Goal: Task Accomplishment & Management: Manage account settings

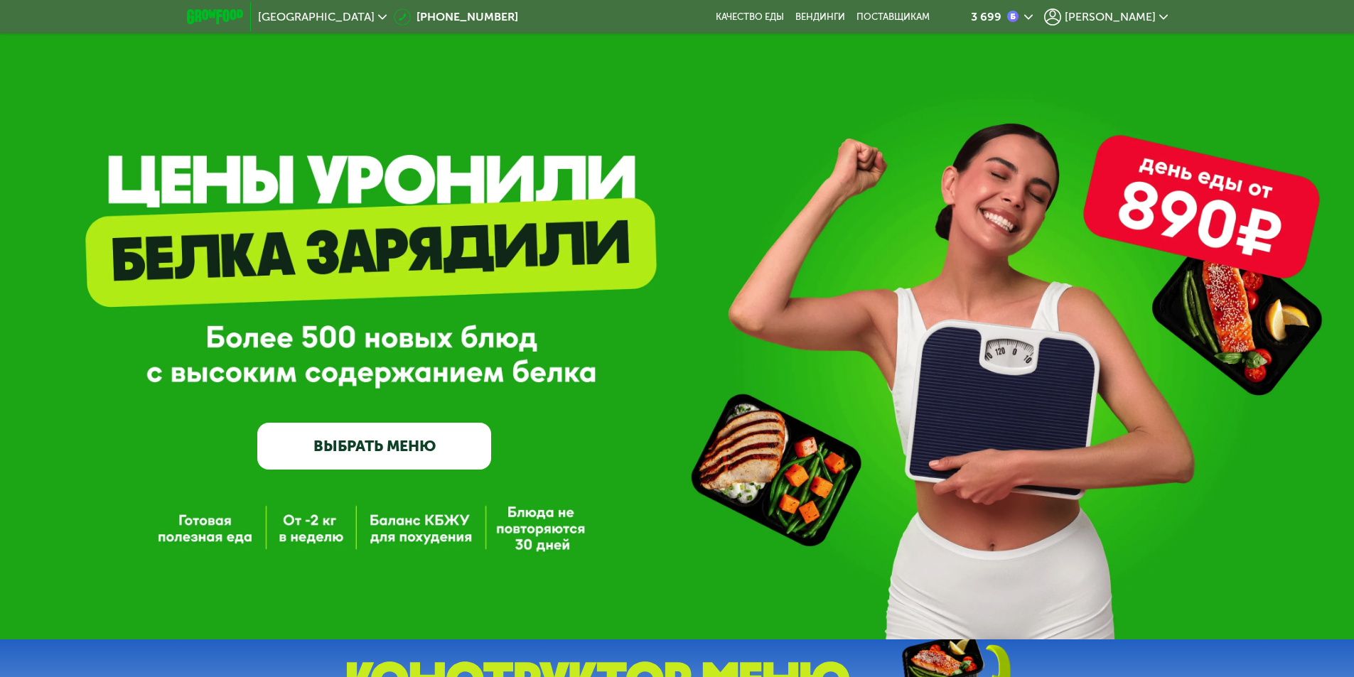
click at [1148, 17] on span "[PERSON_NAME]" at bounding box center [1109, 16] width 91 height 11
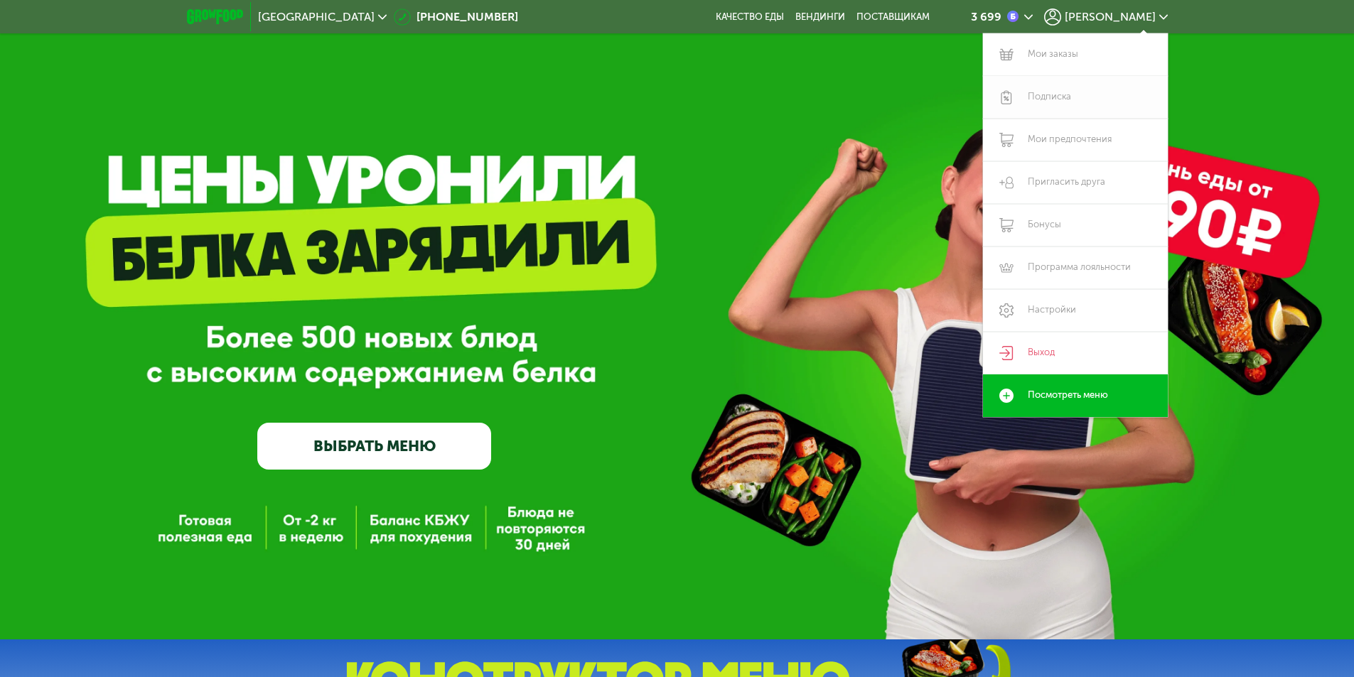
click at [1056, 95] on link "Подписка" at bounding box center [1075, 97] width 185 height 43
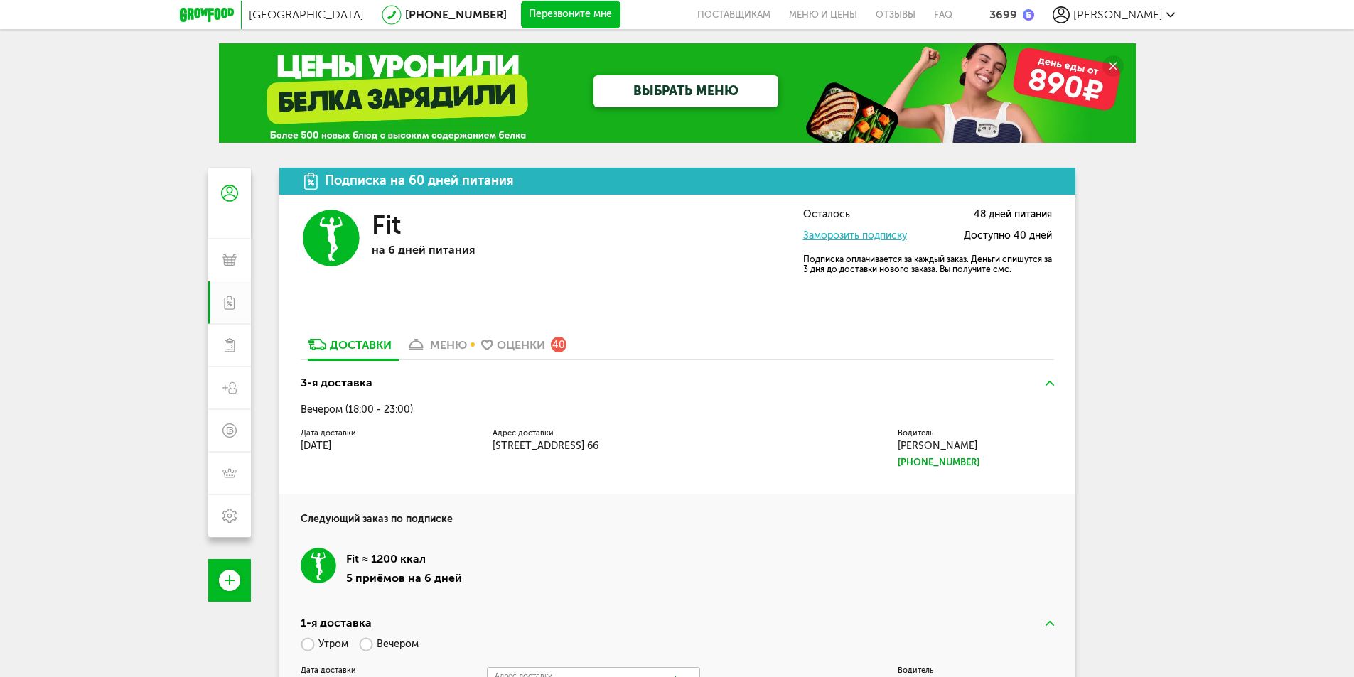
click at [853, 236] on link "Заморозить подписку" at bounding box center [855, 236] width 104 height 12
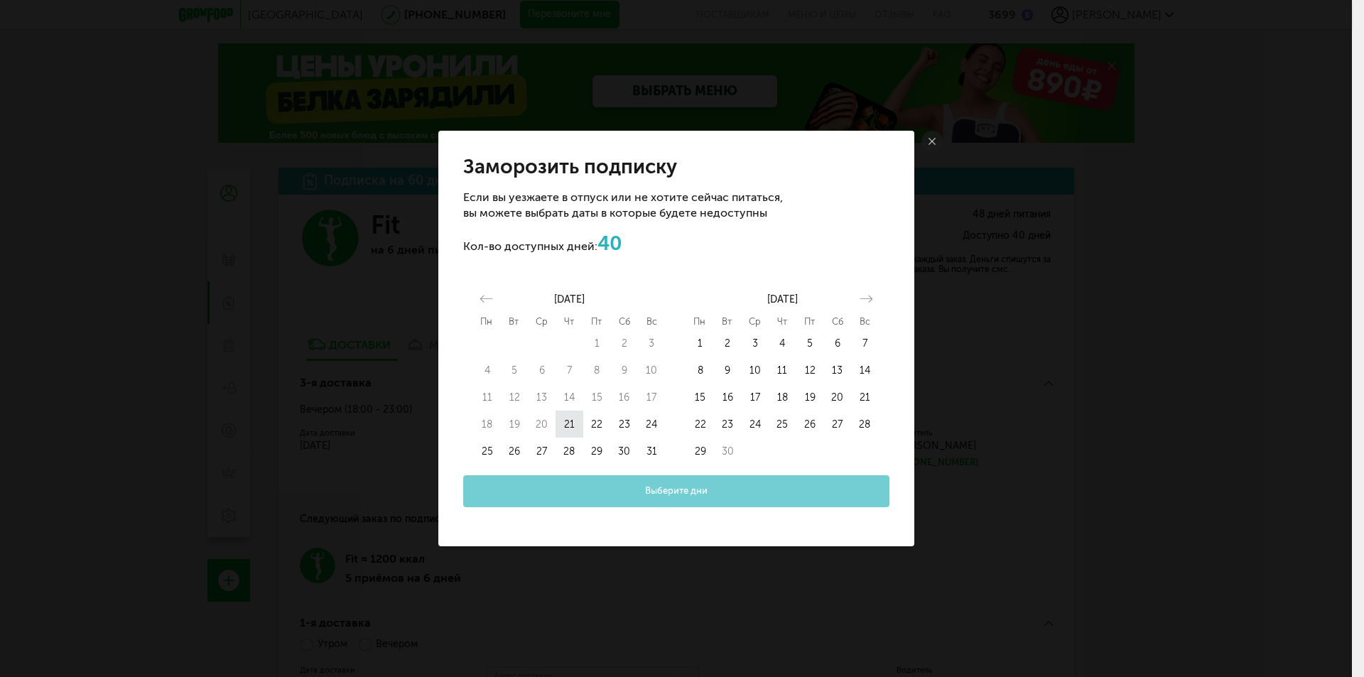
click at [566, 421] on button "21" at bounding box center [570, 424] width 28 height 27
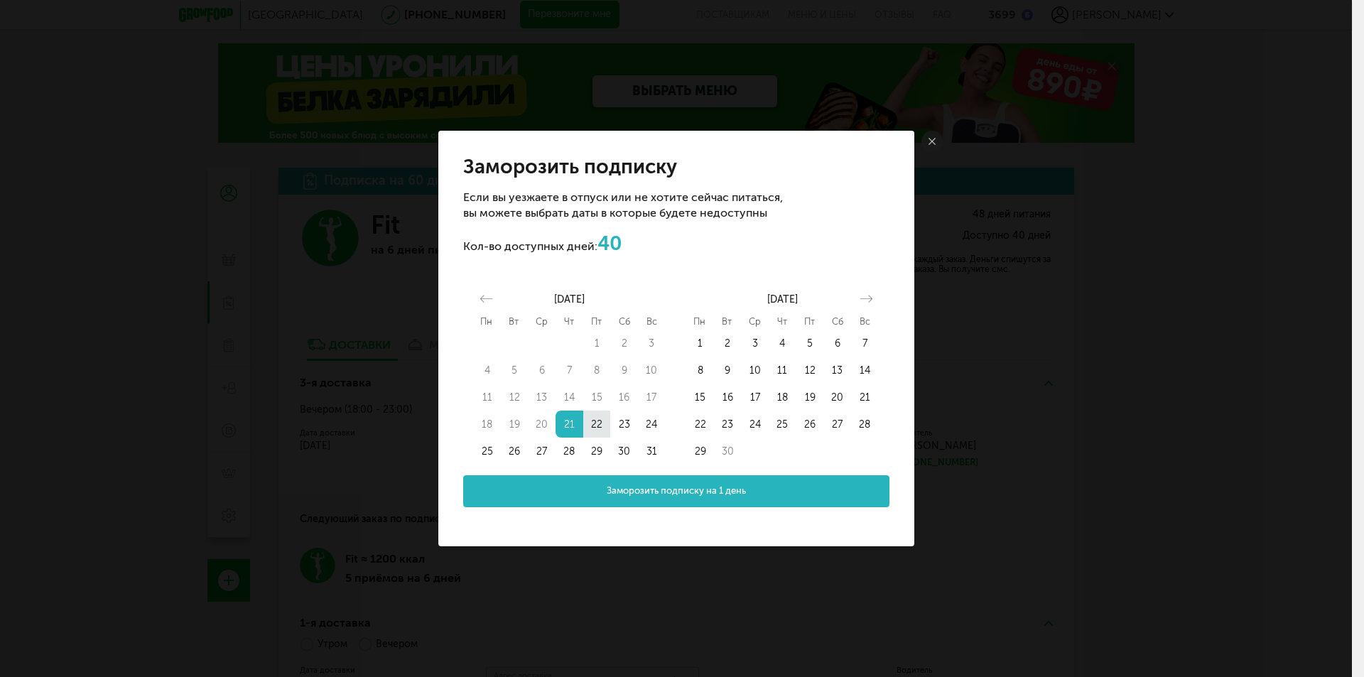
click at [590, 423] on button "22" at bounding box center [597, 424] width 28 height 27
click at [625, 423] on button "23" at bounding box center [624, 424] width 28 height 27
click at [647, 421] on button "24" at bounding box center [652, 424] width 28 height 27
click at [625, 423] on button "23" at bounding box center [624, 424] width 28 height 27
click at [638, 426] on button "24" at bounding box center [652, 424] width 28 height 27
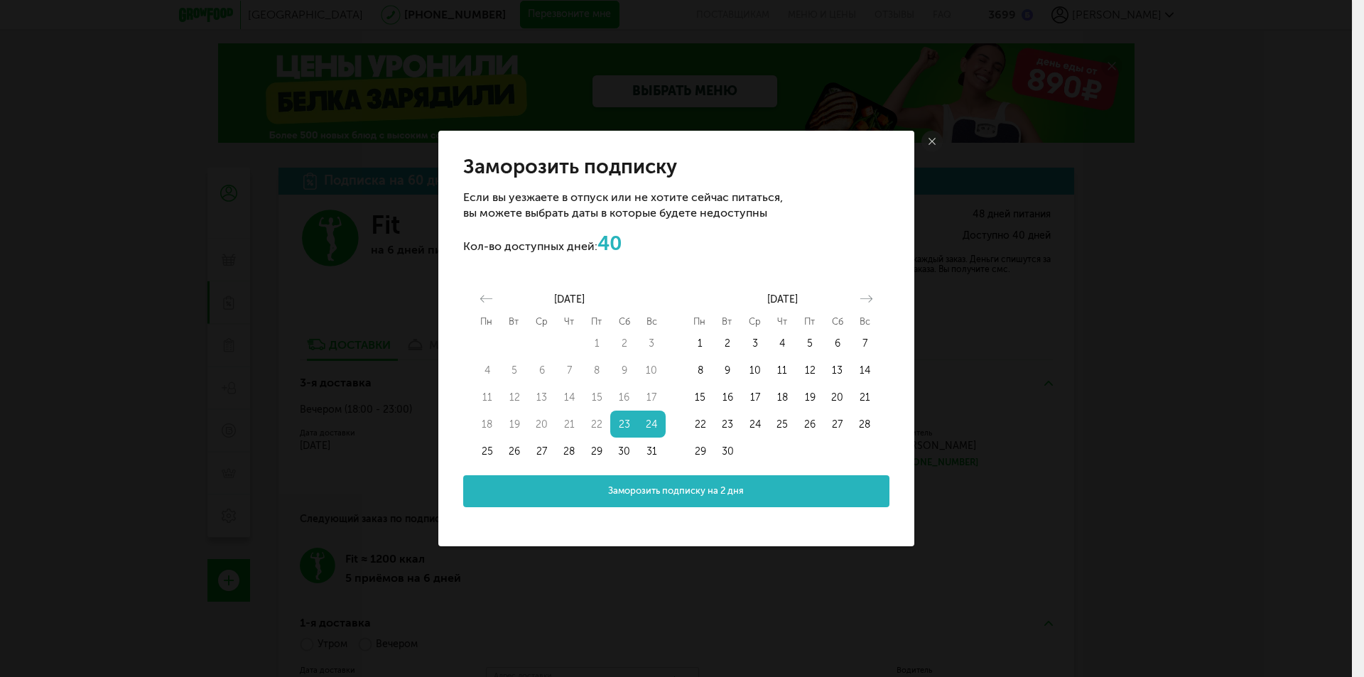
click at [650, 425] on button "24" at bounding box center [652, 424] width 28 height 27
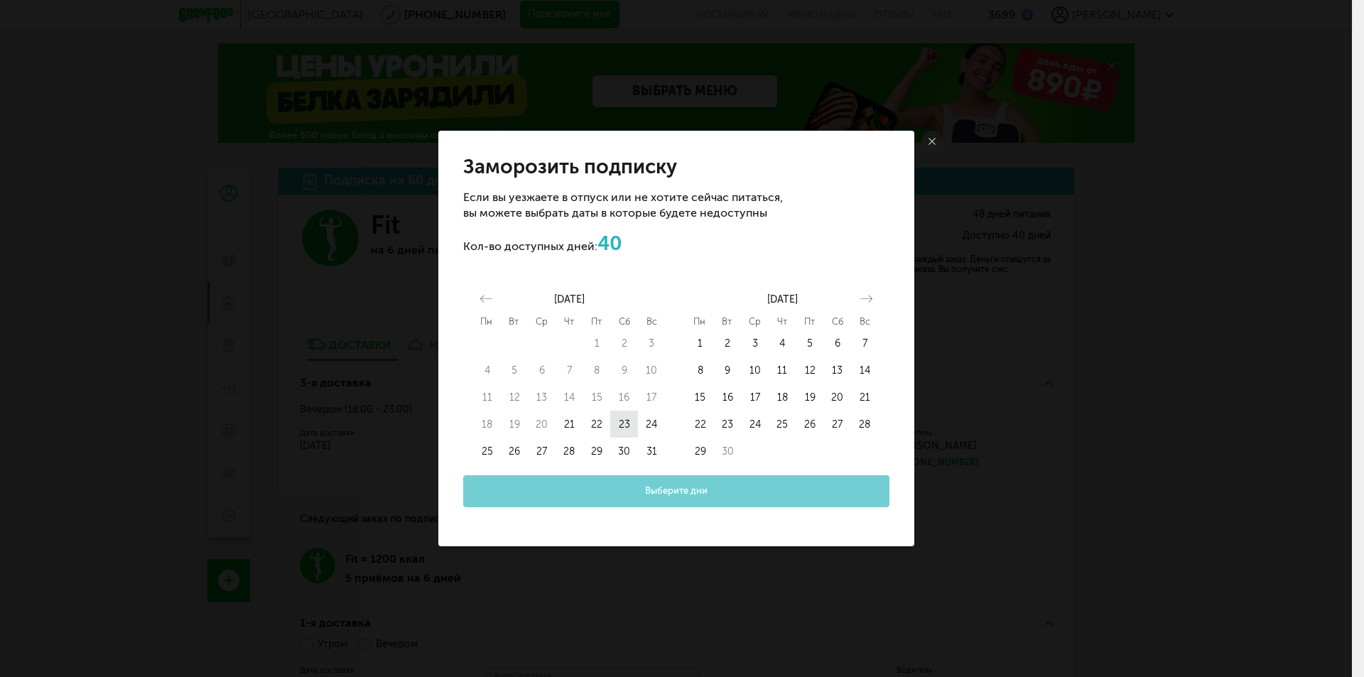
click at [616, 423] on button "23" at bounding box center [624, 424] width 28 height 27
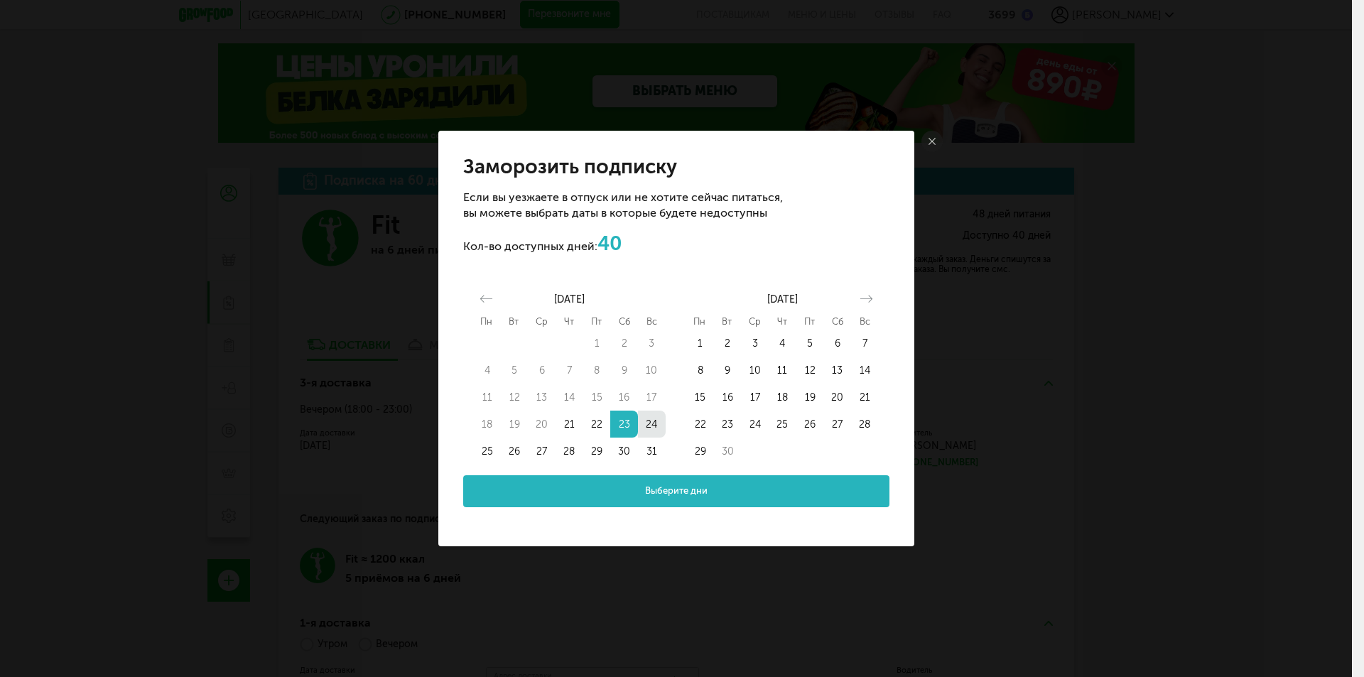
click at [647, 425] on button "24" at bounding box center [652, 424] width 28 height 27
click at [657, 426] on button "24" at bounding box center [652, 424] width 28 height 27
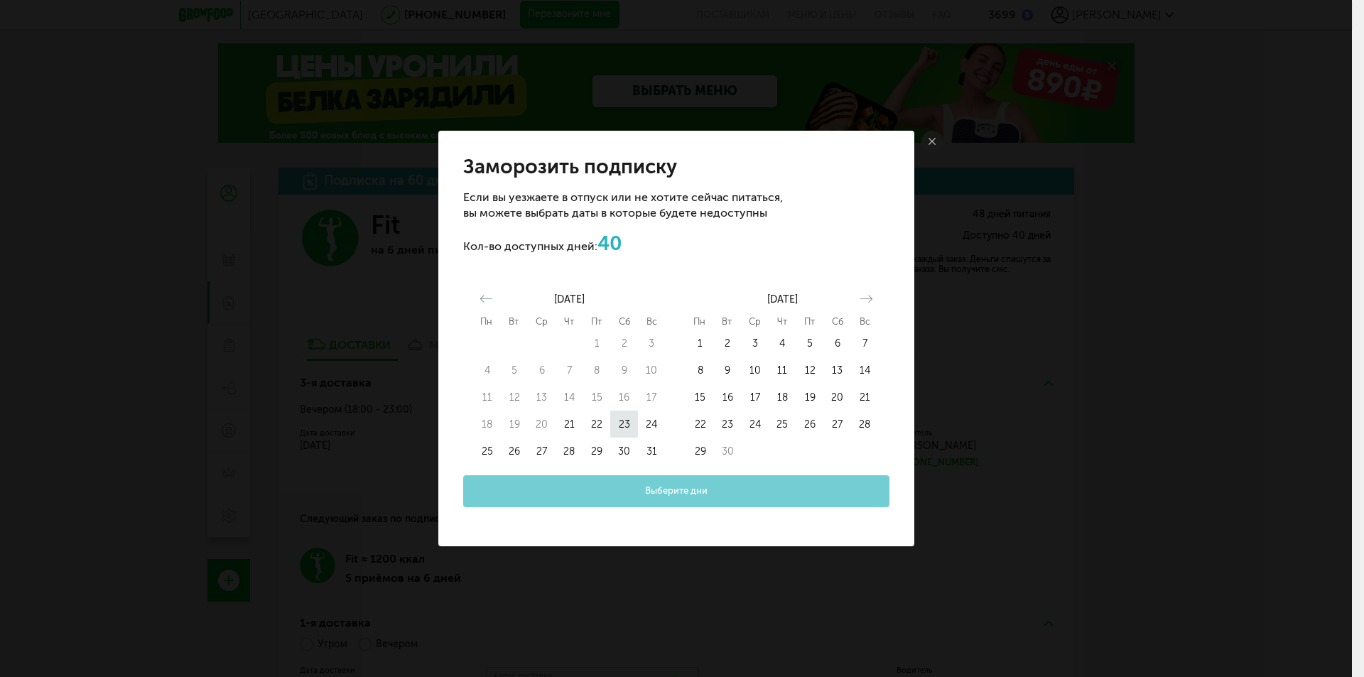
click at [622, 423] on button "23" at bounding box center [624, 424] width 28 height 27
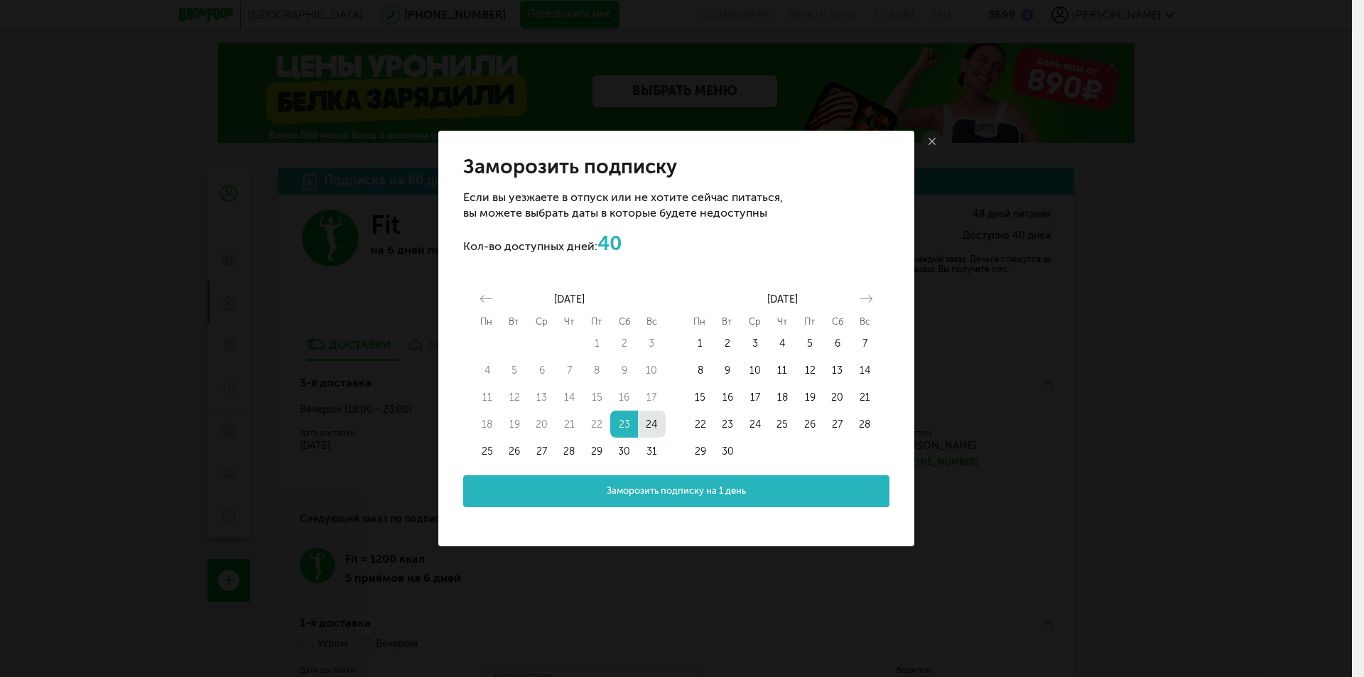
click at [647, 424] on button "24" at bounding box center [652, 424] width 28 height 27
click at [627, 488] on span "Заморозить подписку на 2 дня" at bounding box center [676, 492] width 136 height 14
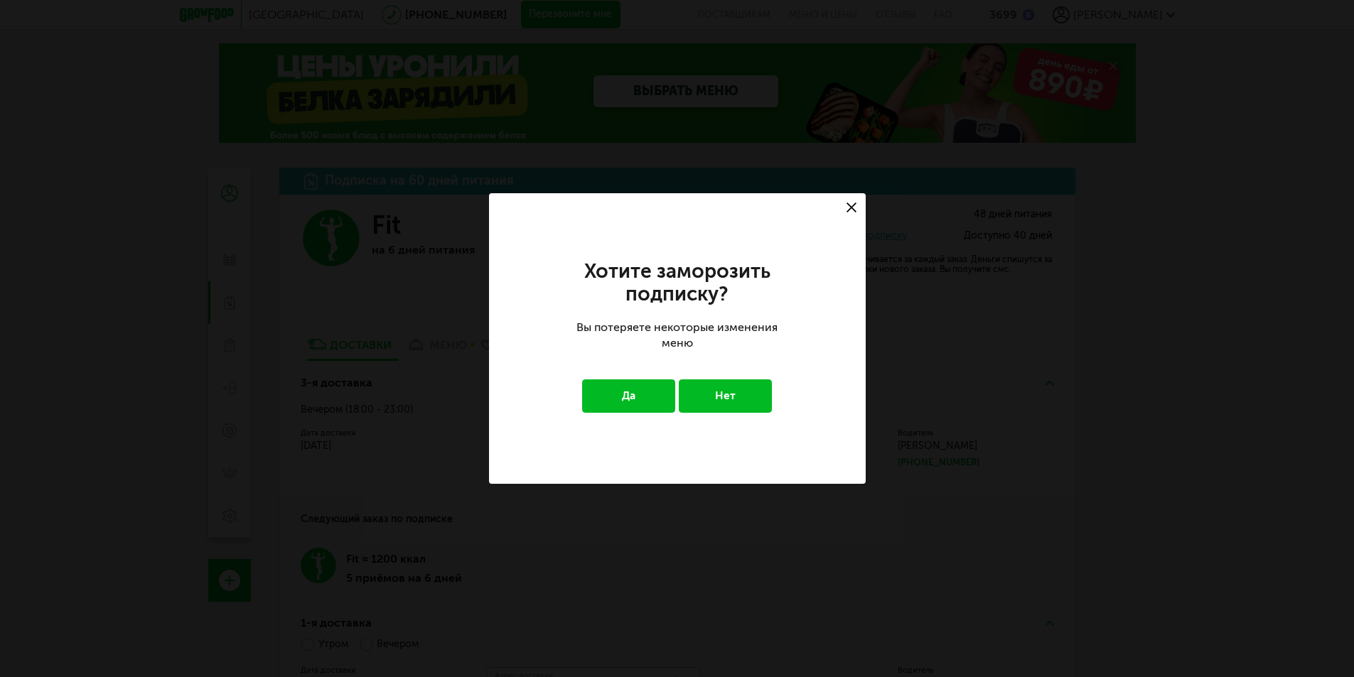
click at [649, 400] on button "Да" at bounding box center [628, 395] width 93 height 33
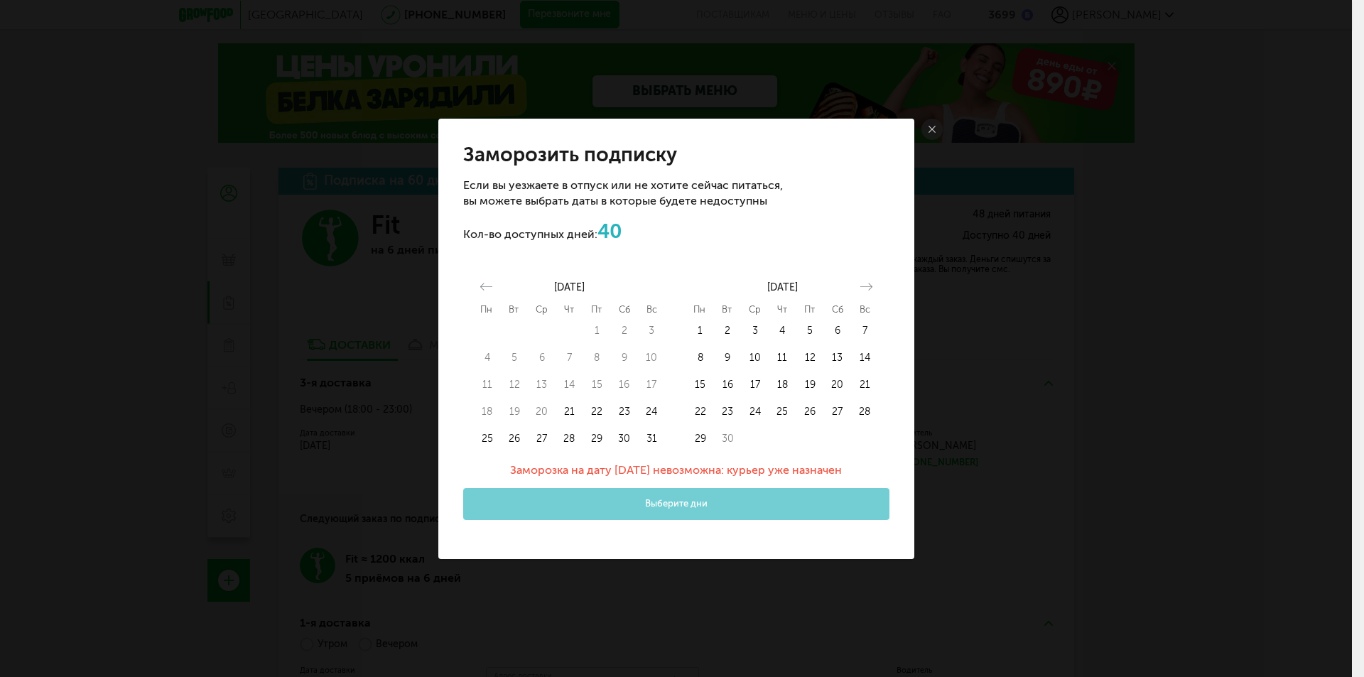
click at [835, 448] on table "1 2 3 4 5 6 7 8 9 10 11 12 13 14 15 16 17 18 19 20 21 22 23 24 25 26 27 28 29 30" at bounding box center [783, 385] width 192 height 135
click at [934, 130] on icon at bounding box center [932, 129] width 7 height 7
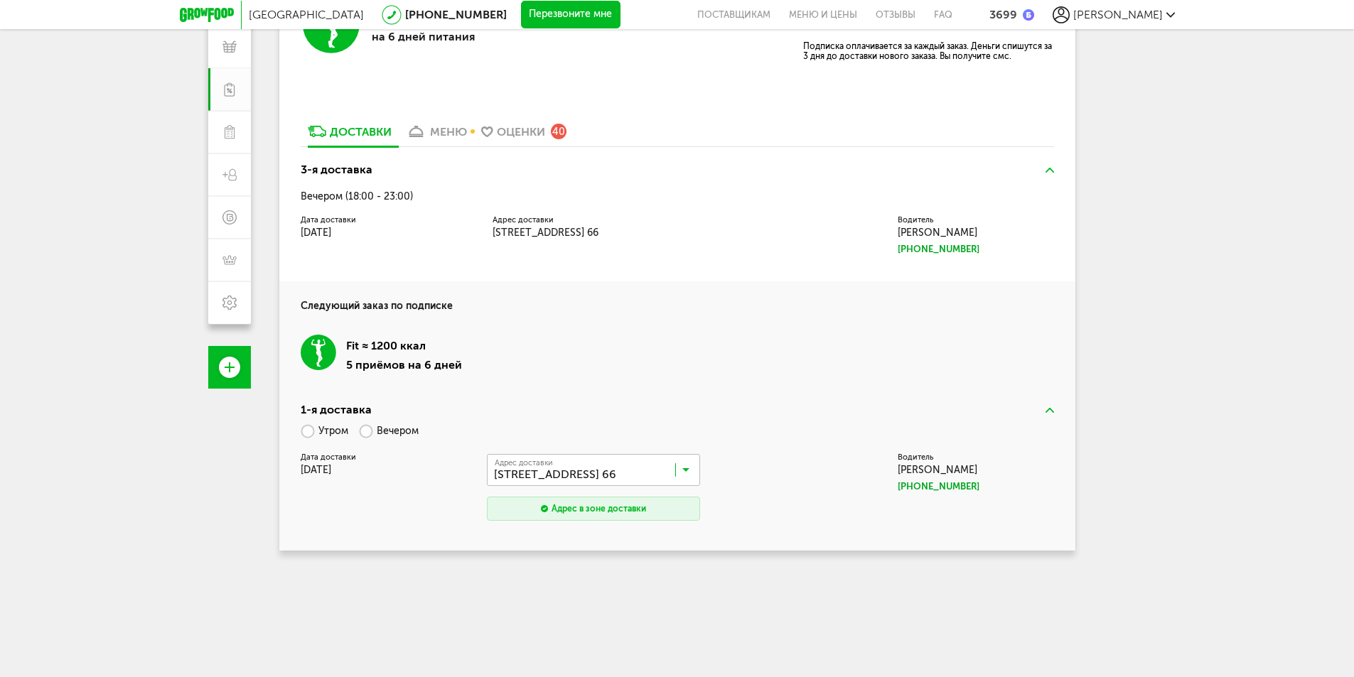
scroll to position [225, 0]
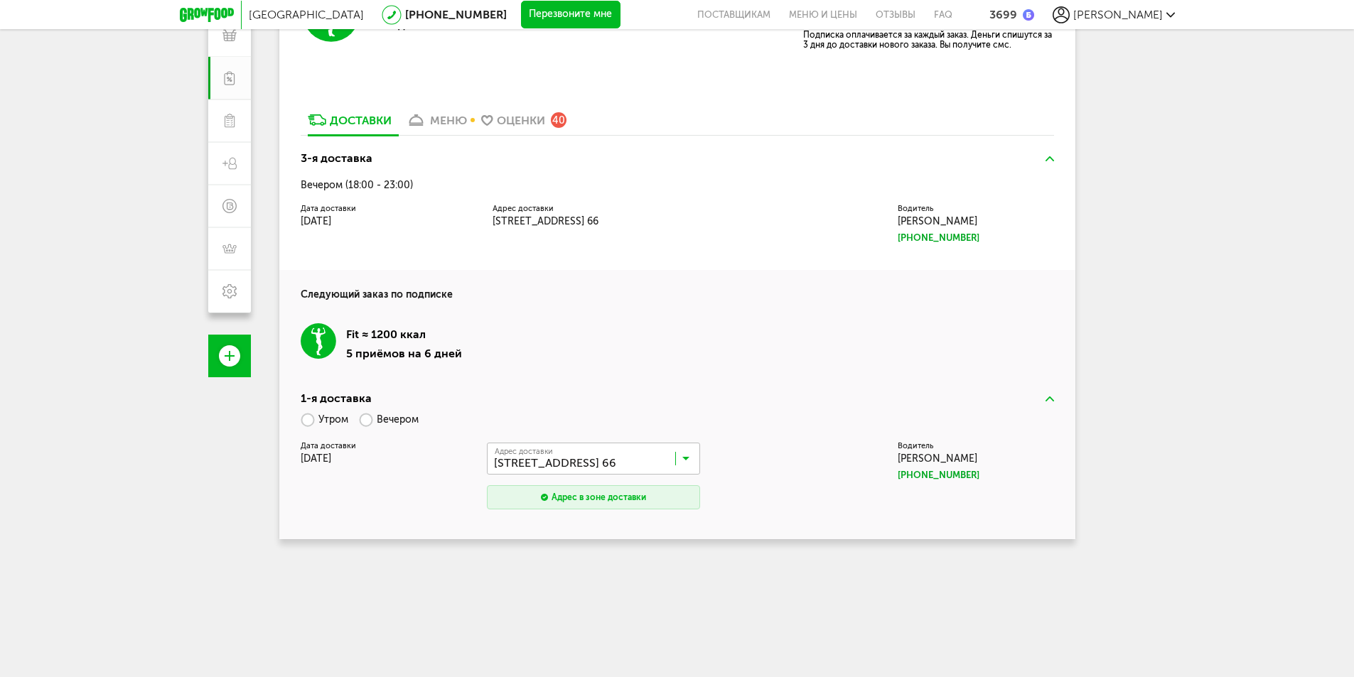
click at [371, 420] on label "Вечером" at bounding box center [389, 419] width 60 height 25
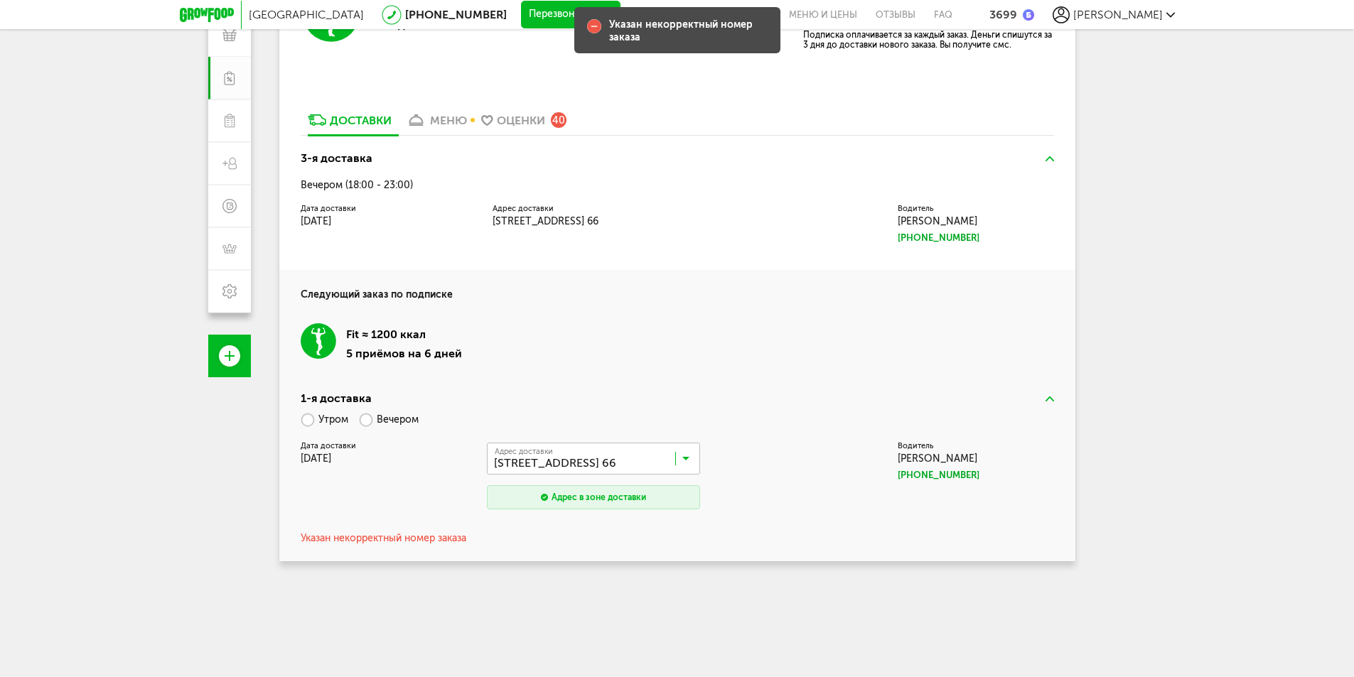
click at [311, 416] on label "Утром" at bounding box center [325, 419] width 48 height 25
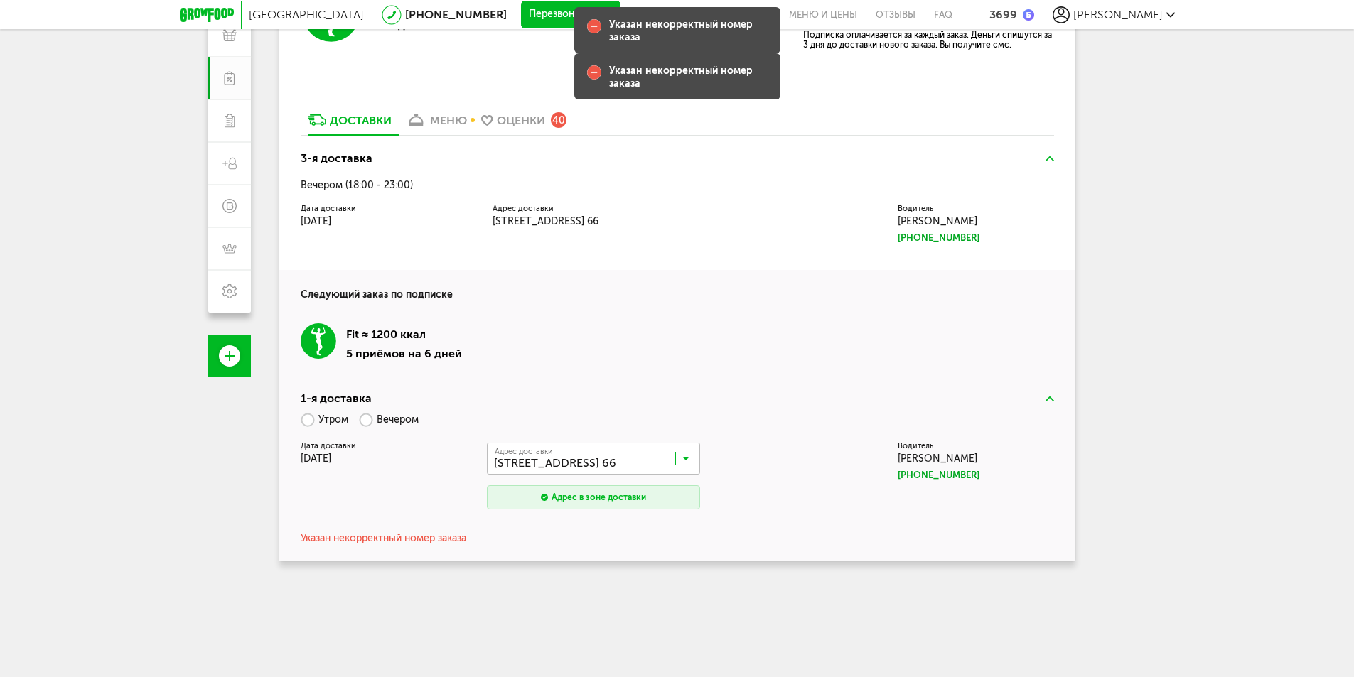
click at [377, 419] on label "Вечером" at bounding box center [389, 419] width 60 height 25
click at [545, 468] on input "Search for option" at bounding box center [596, 462] width 213 height 24
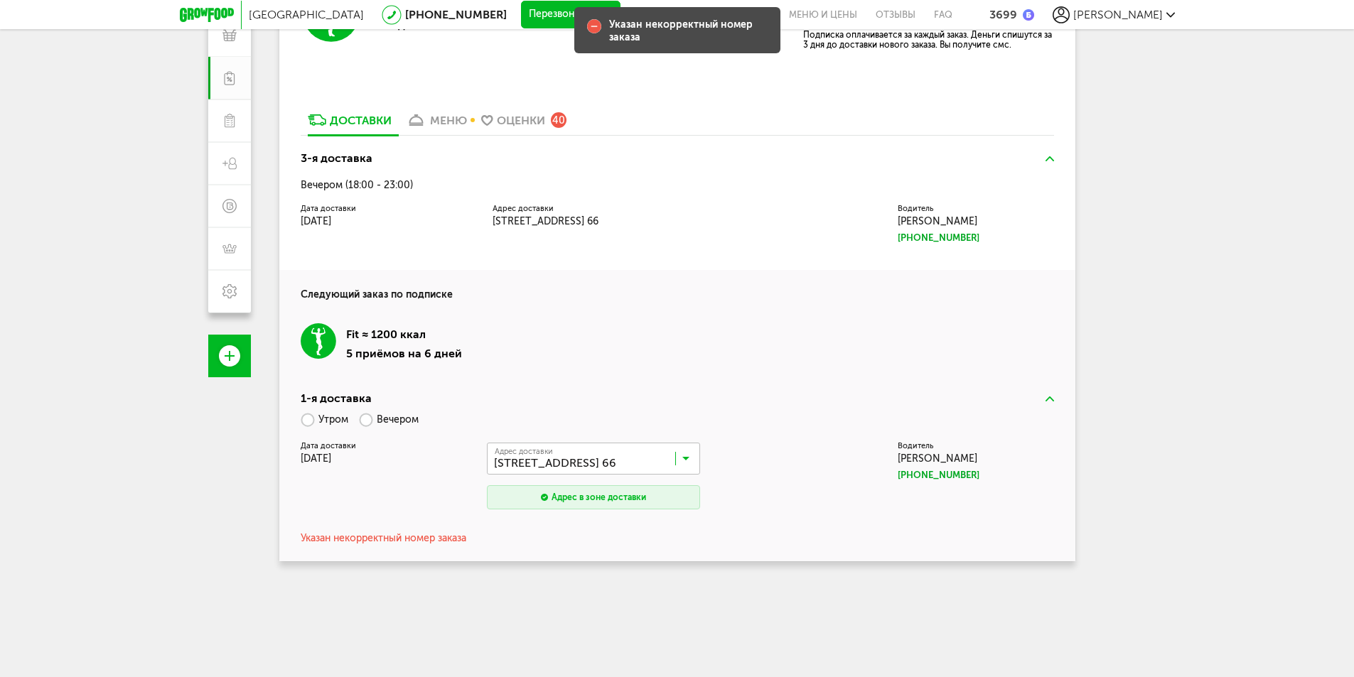
click at [353, 452] on div "Дата доставки 23 августа, суббота" at bounding box center [386, 454] width 171 height 22
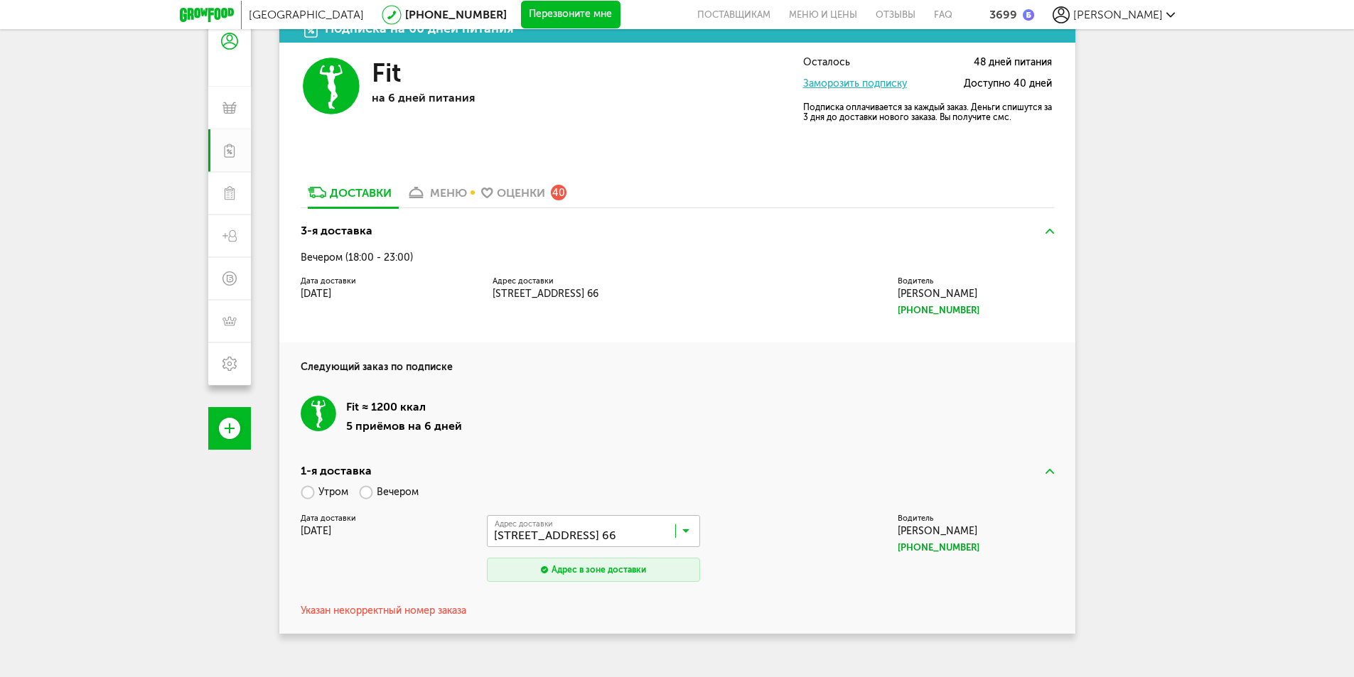
scroll to position [153, 0]
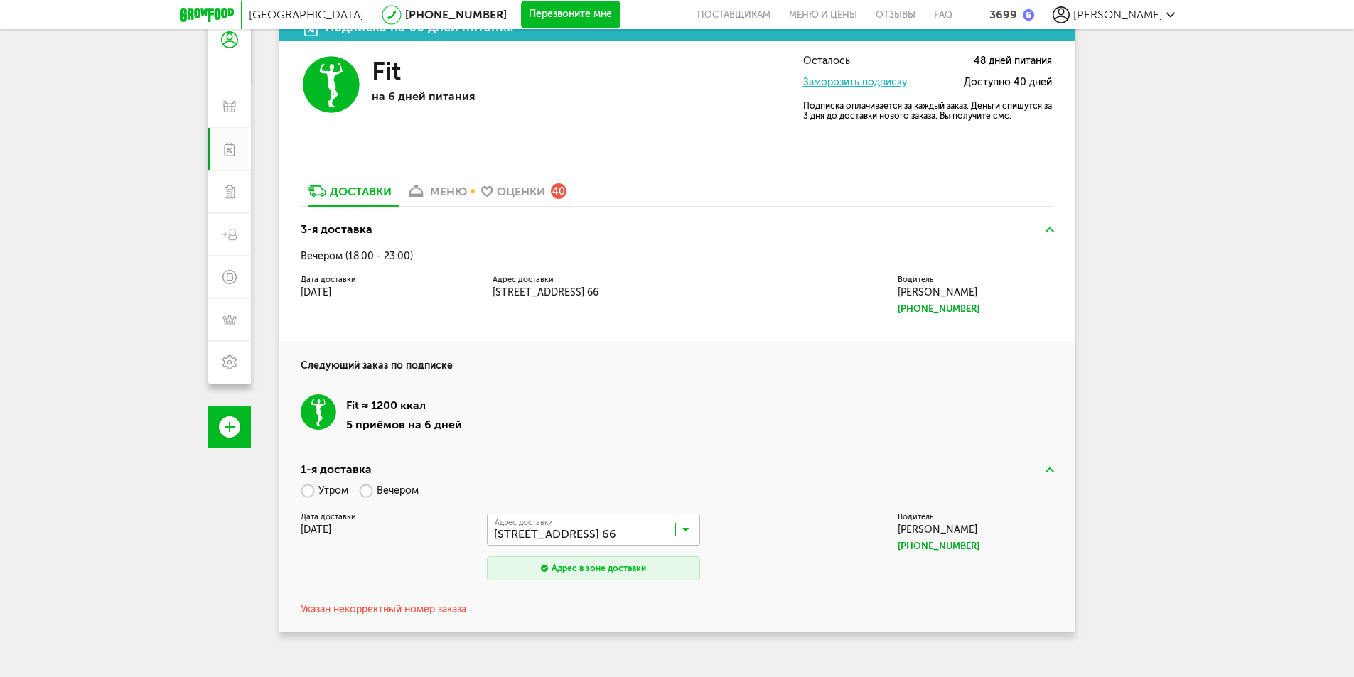
click at [446, 193] on div "меню" at bounding box center [448, 192] width 37 height 14
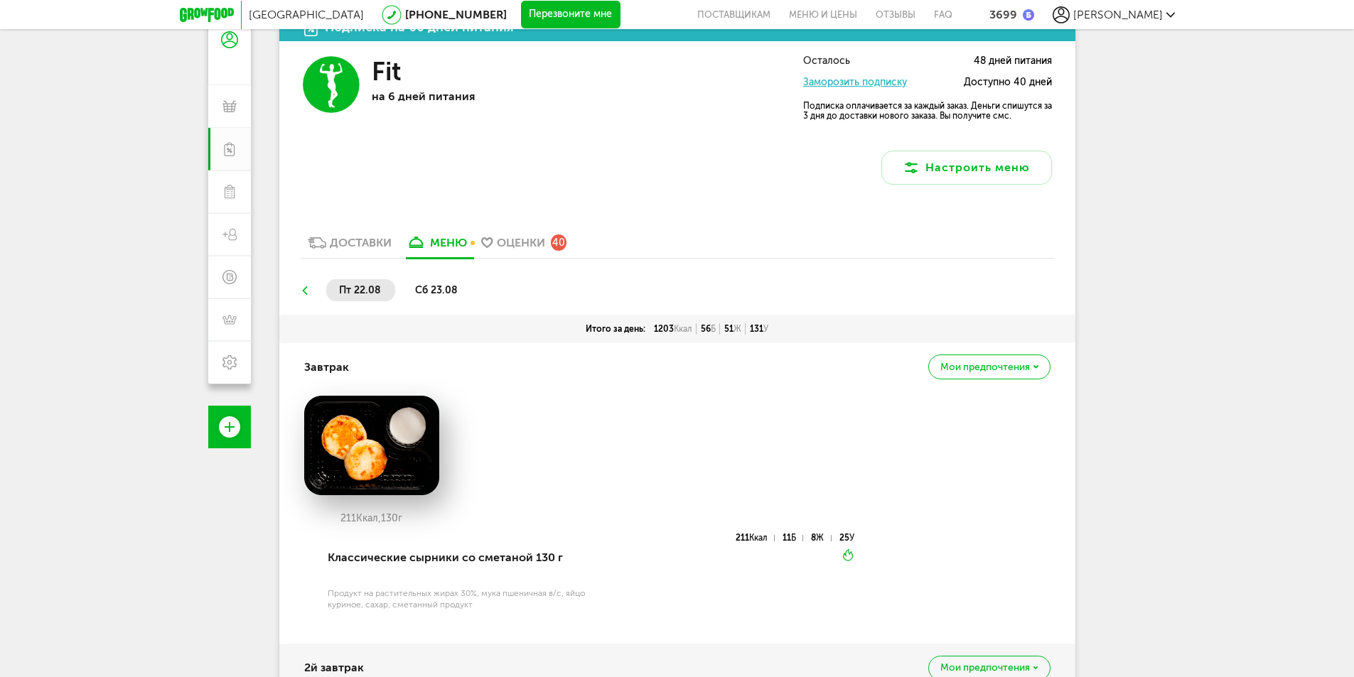
click at [365, 197] on div "Fit на 6 дней питания Осталось 48 дней питания Заморозить подписку Доступно 40 …" at bounding box center [677, 120] width 796 height 158
click at [354, 239] on div "Доставки" at bounding box center [361, 243] width 62 height 14
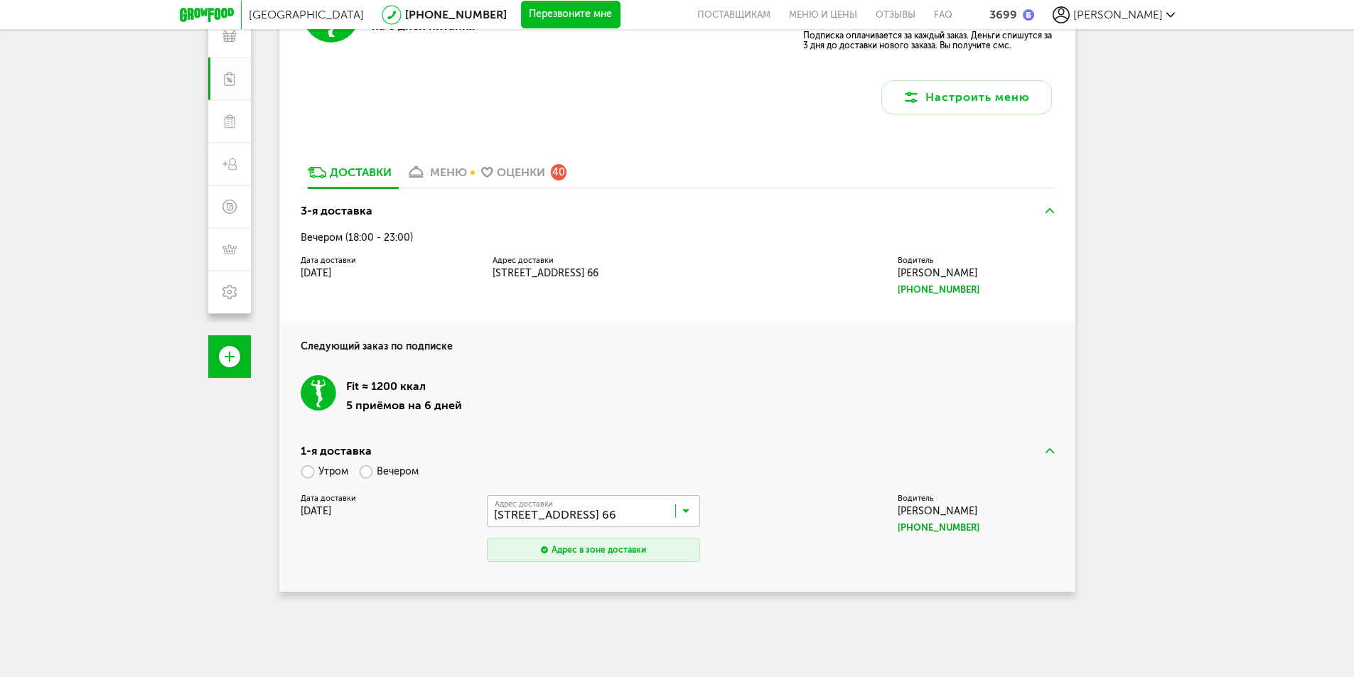
scroll to position [225, 0]
click at [689, 507] on input "Search for option" at bounding box center [596, 514] width 213 height 24
click at [750, 416] on div "Fit ≈ 1200 ккал 5 приёмов на 6 дней" at bounding box center [677, 393] width 753 height 81
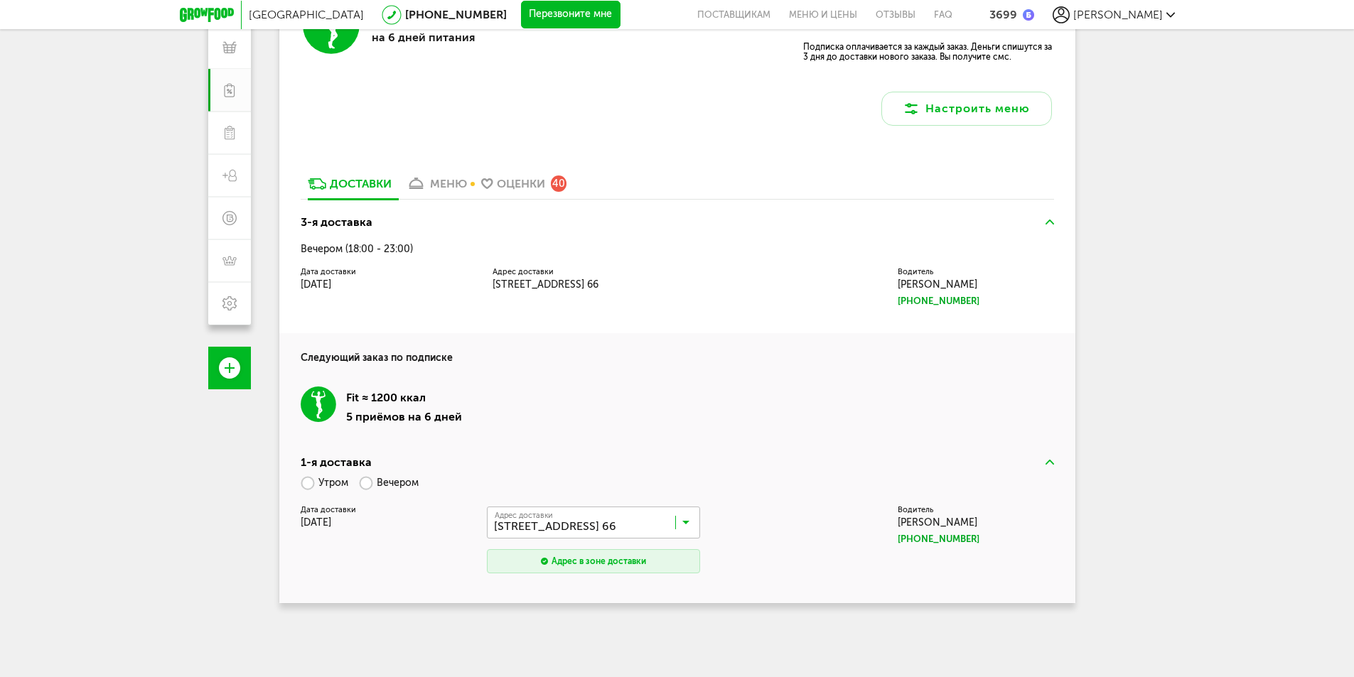
scroll to position [213, 0]
click at [308, 474] on label "Утром" at bounding box center [325, 482] width 48 height 25
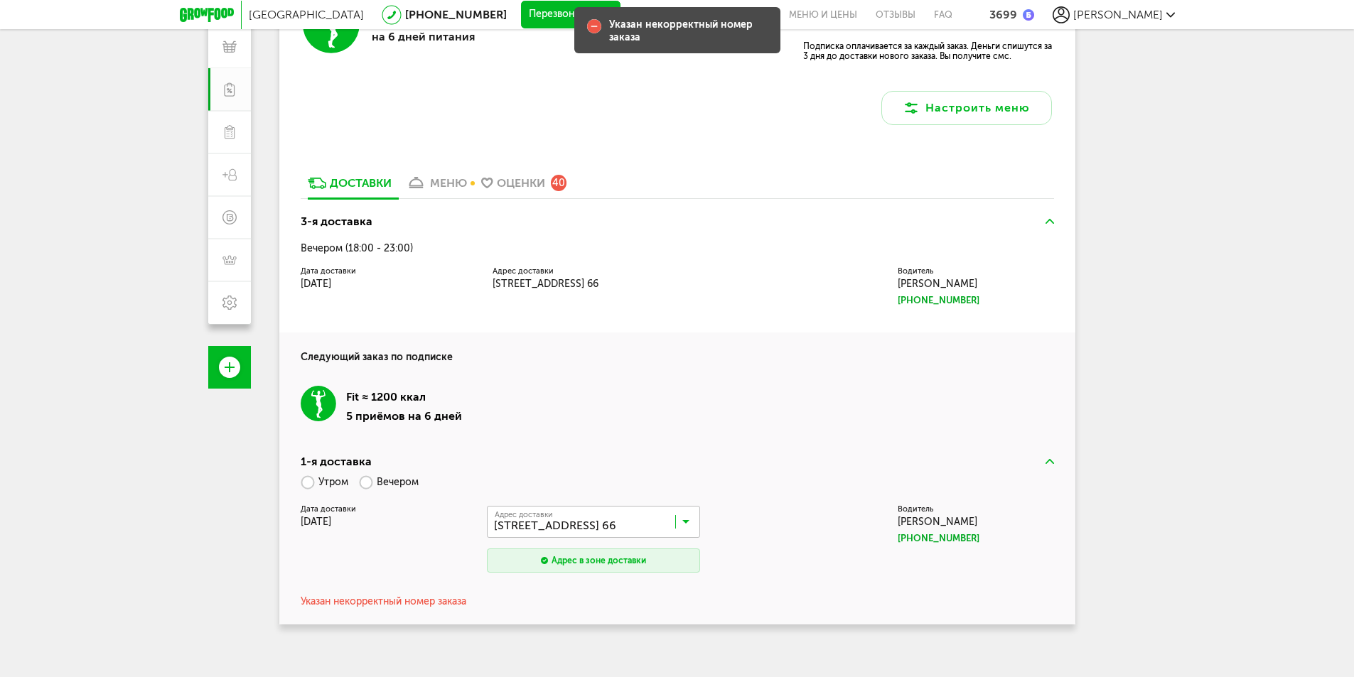
click at [315, 486] on label "Утром" at bounding box center [325, 482] width 48 height 25
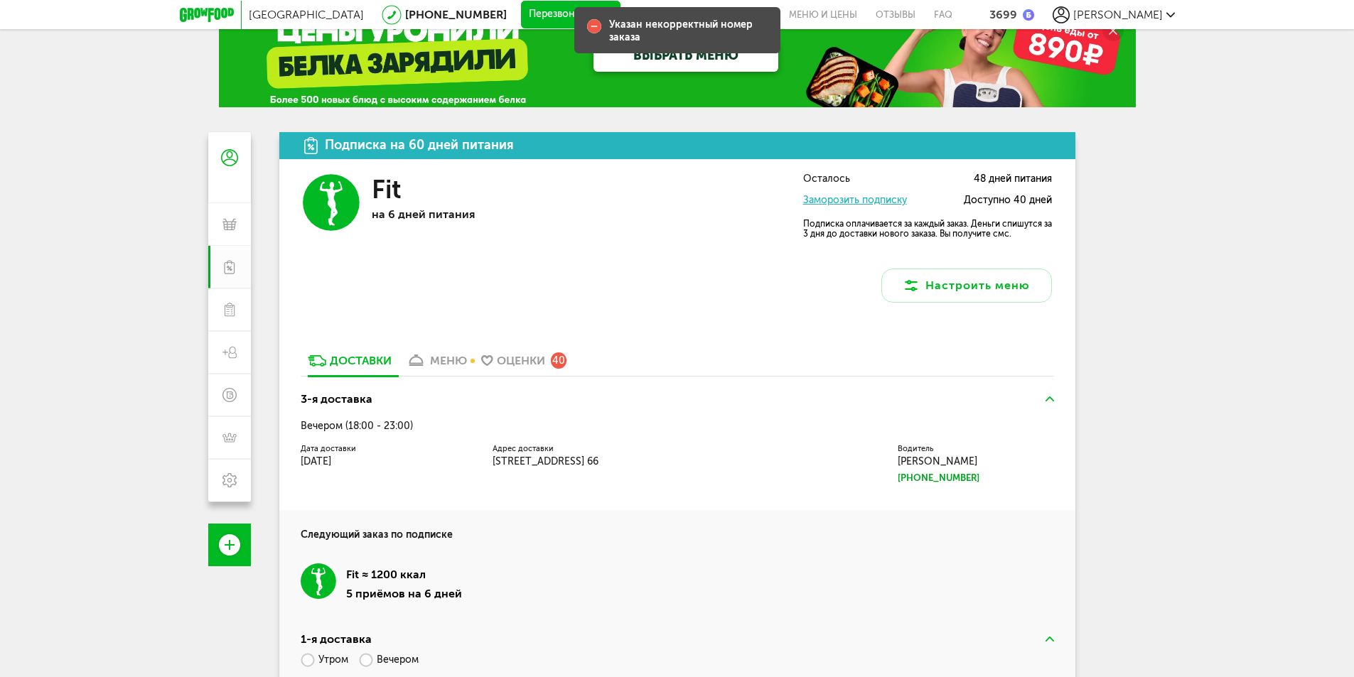
scroll to position [0, 0]
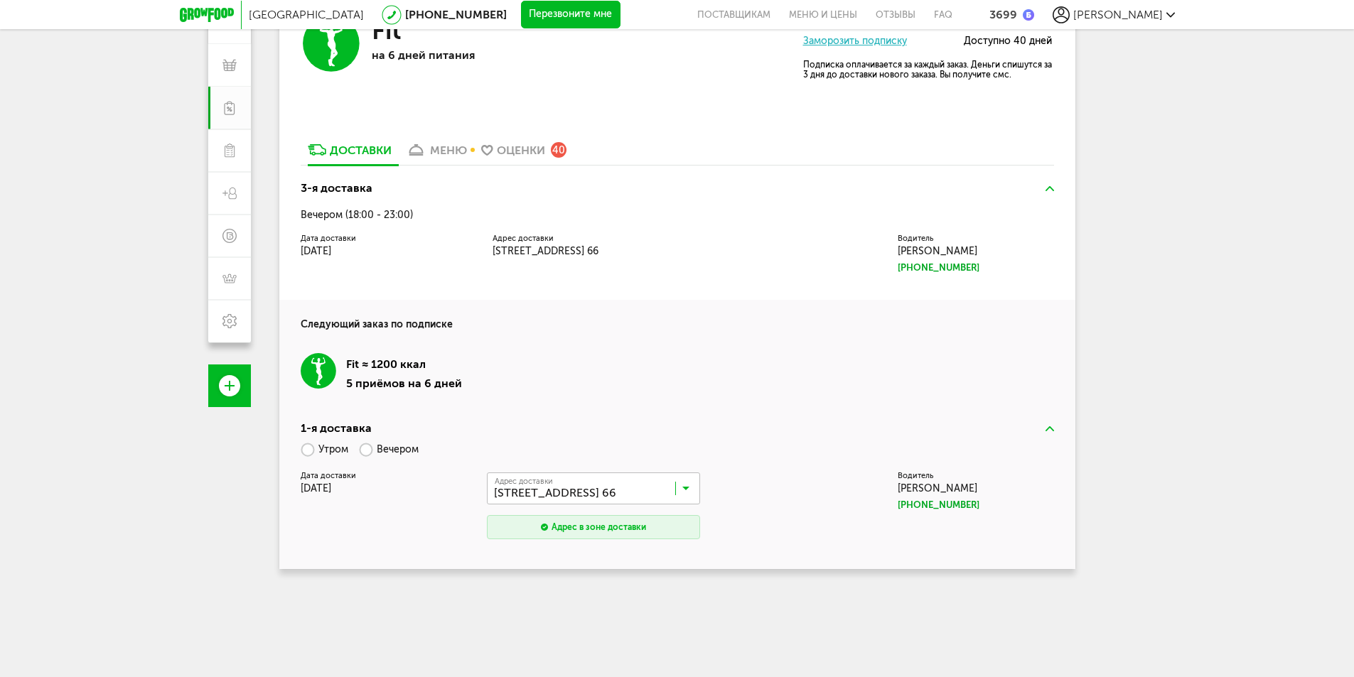
scroll to position [225, 0]
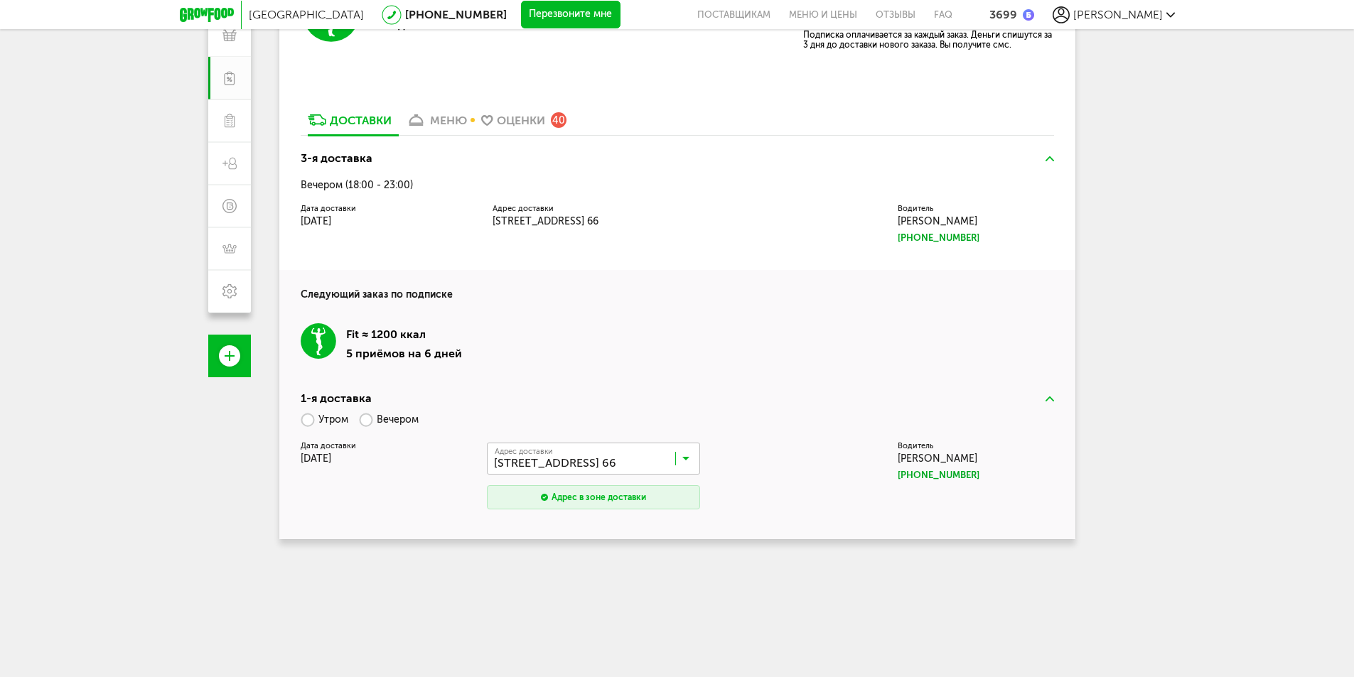
click at [622, 367] on div "Fit ≈ 1200 ккал 5 приёмов на 6 дней" at bounding box center [677, 342] width 753 height 81
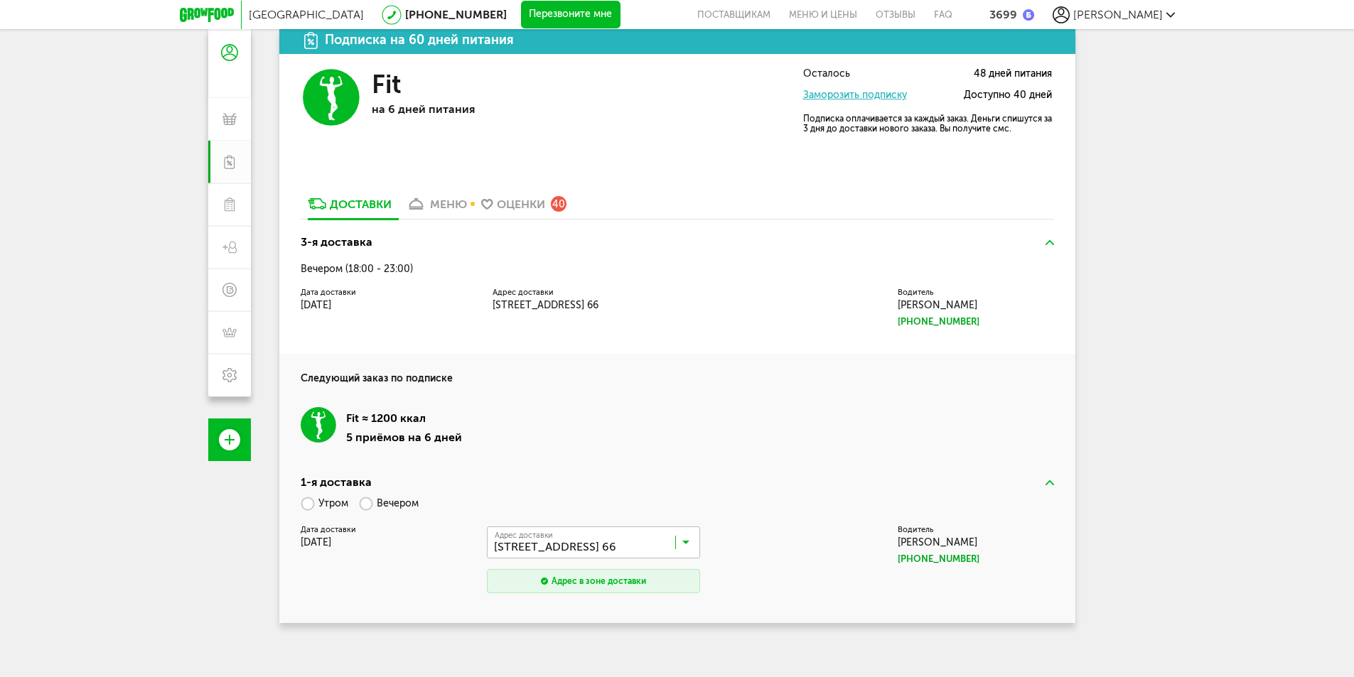
scroll to position [82, 0]
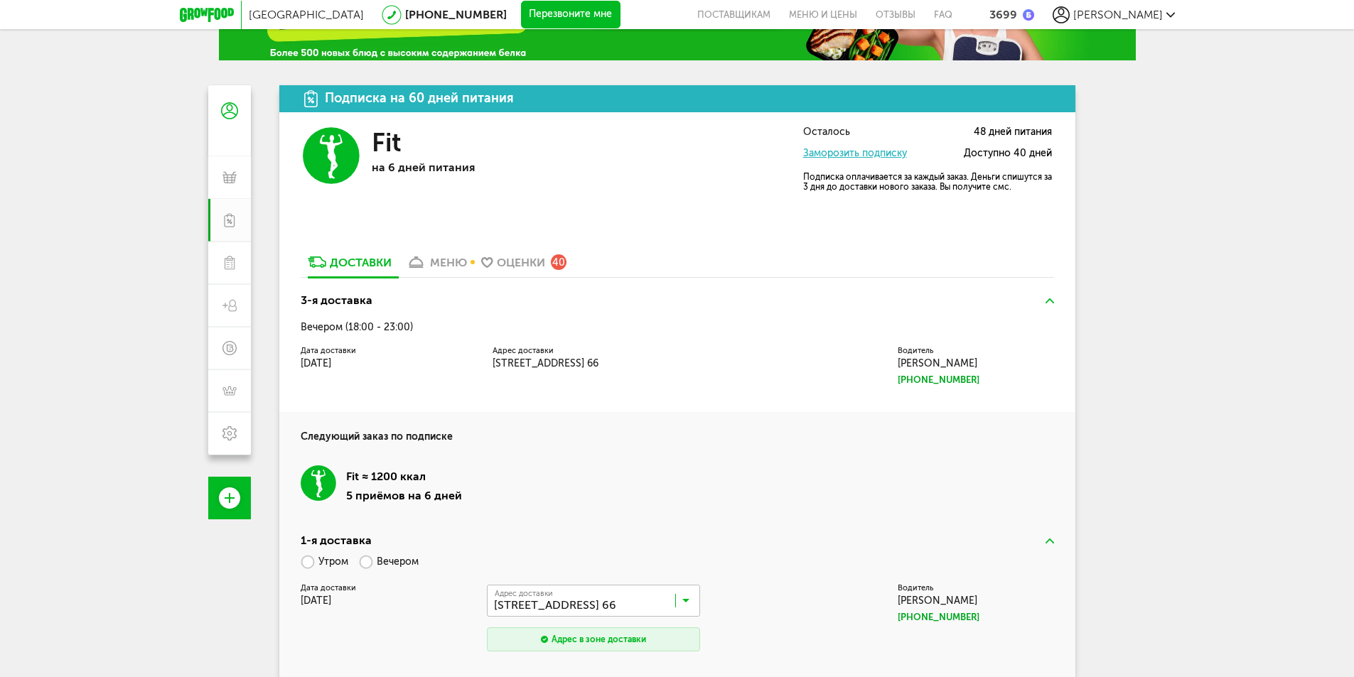
click at [1054, 543] on div "1-я доставка Утром Вечером [GEOGRAPHIC_DATA] доставки [DATE] Адрес Квартира Ком…" at bounding box center [677, 603] width 796 height 156
click at [1049, 543] on img at bounding box center [1049, 541] width 9 height 5
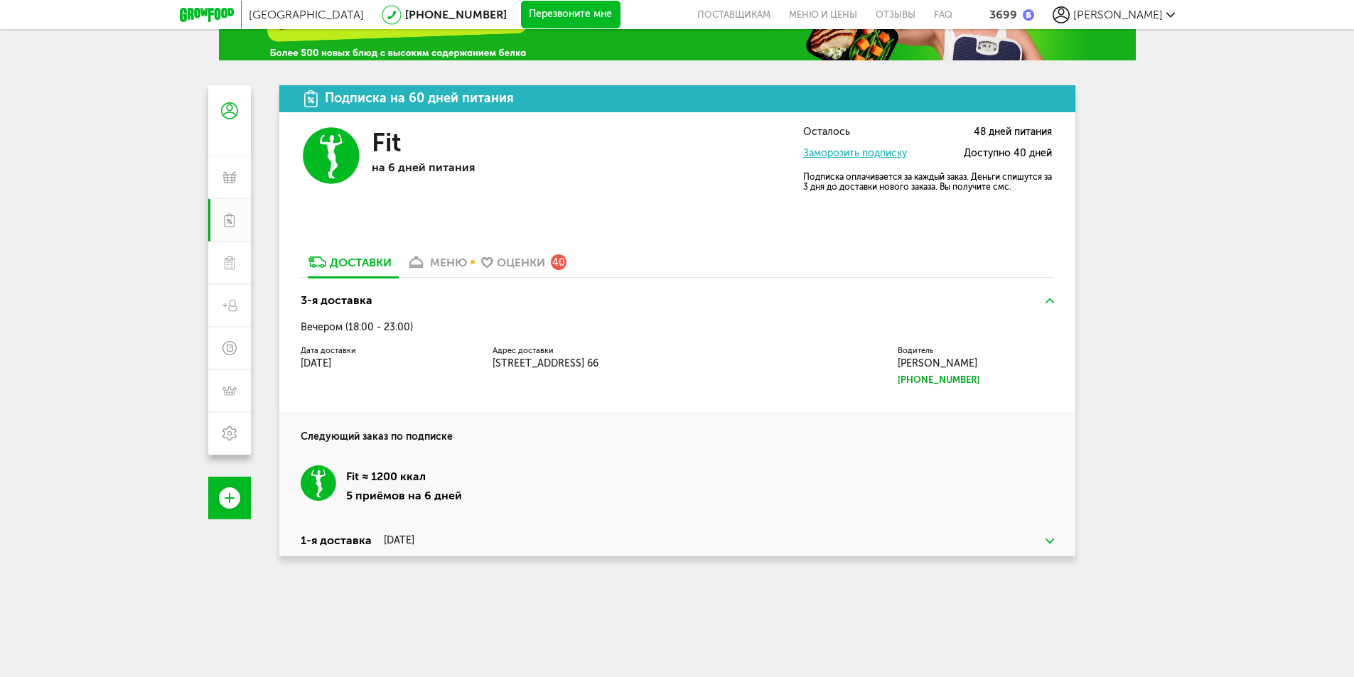
click at [1048, 543] on img at bounding box center [1049, 541] width 9 height 5
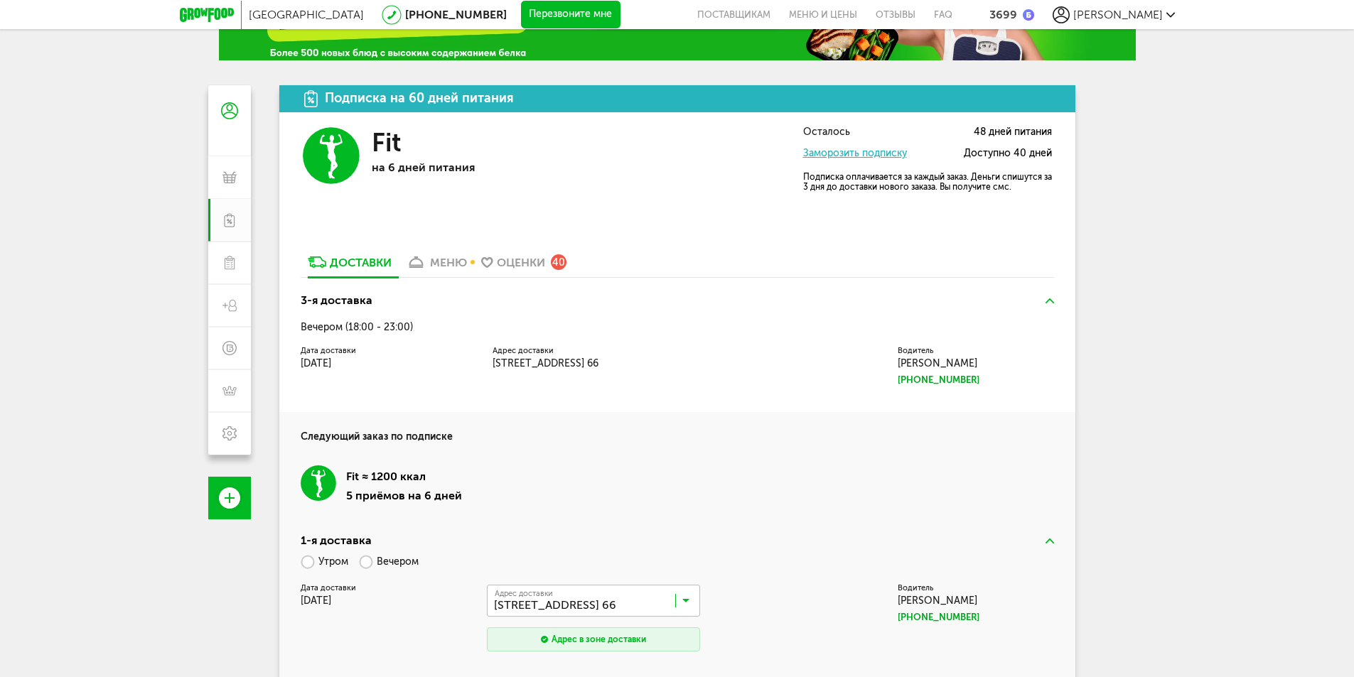
click at [885, 156] on link "Заморозить подписку" at bounding box center [855, 153] width 104 height 12
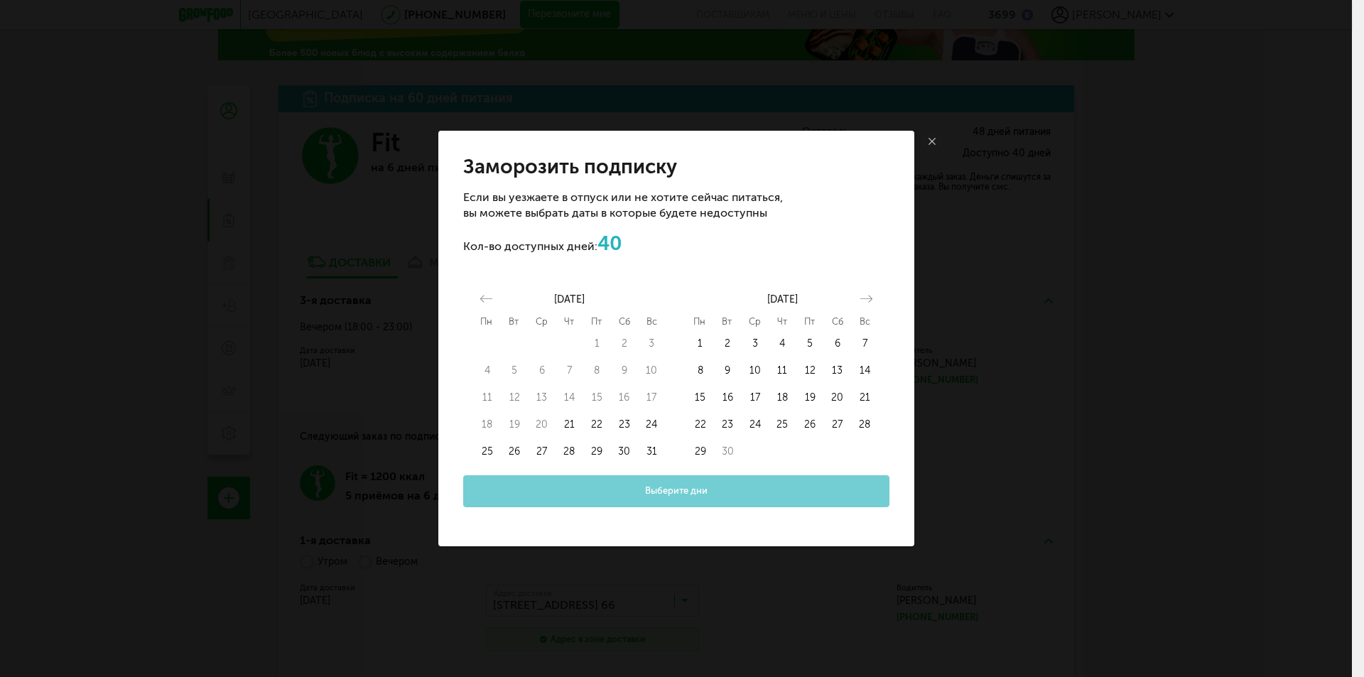
click at [930, 146] on link at bounding box center [932, 141] width 21 height 21
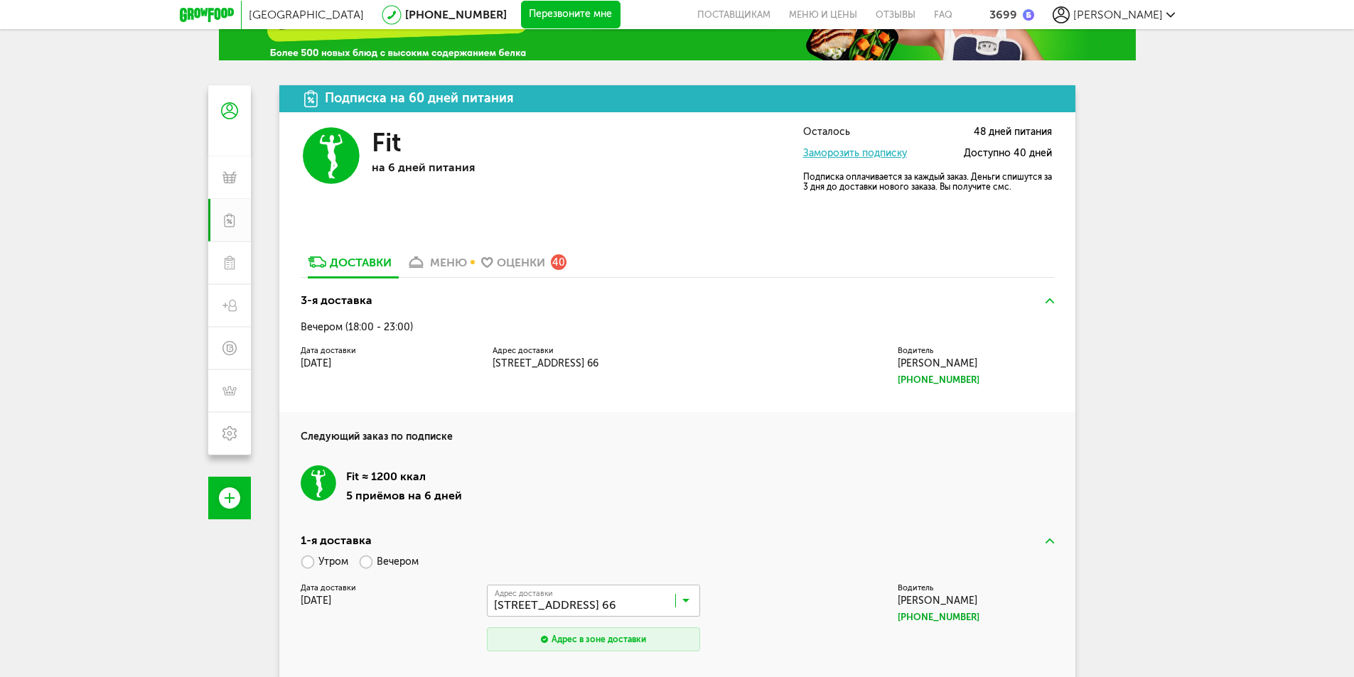
click at [1017, 14] on div "3699" at bounding box center [1003, 15] width 28 height 14
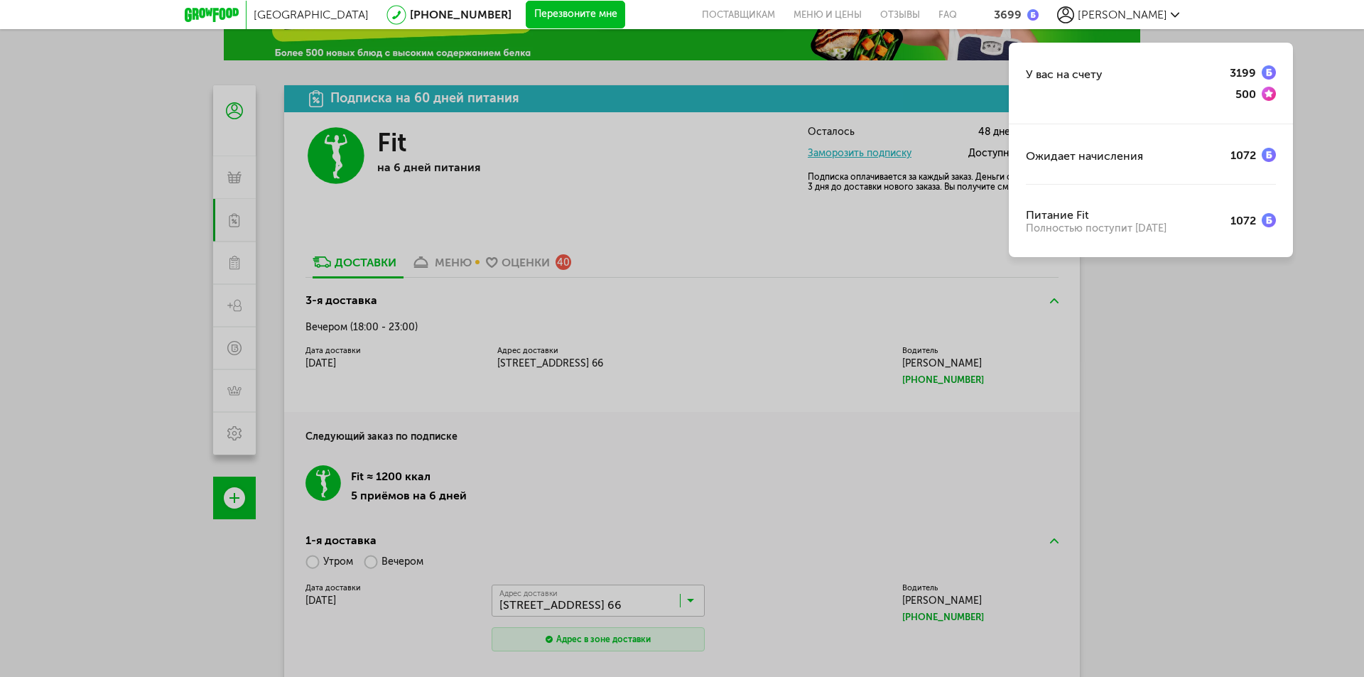
click at [1189, 293] on div "У вас на счету 3199 500 Ожидает начисления 1072 Питание Fit Полностью поступит …" at bounding box center [682, 338] width 1364 height 677
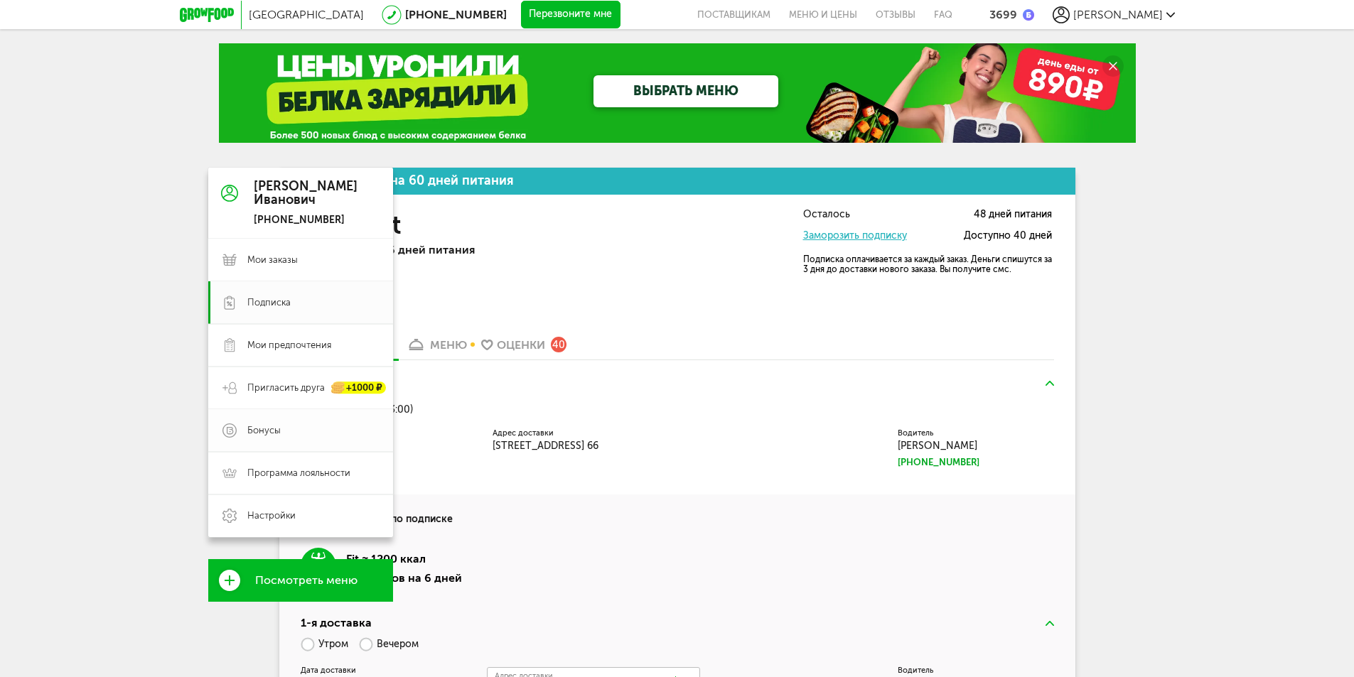
click at [266, 434] on span "Бонусы" at bounding box center [263, 430] width 33 height 13
